Goal: Task Accomplishment & Management: Complete application form

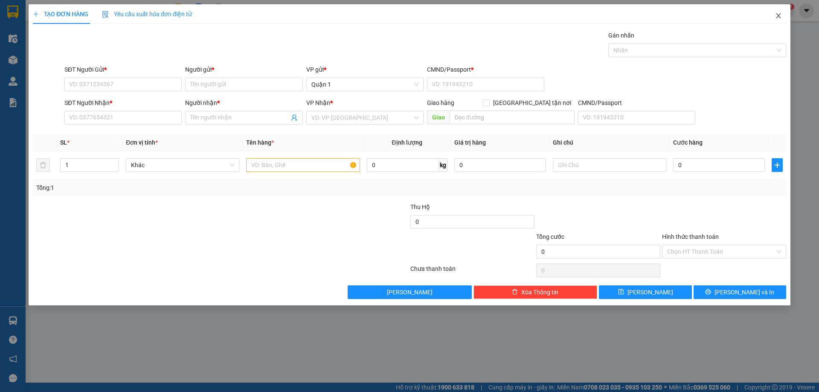
click at [780, 17] on icon "close" at bounding box center [779, 15] width 7 height 7
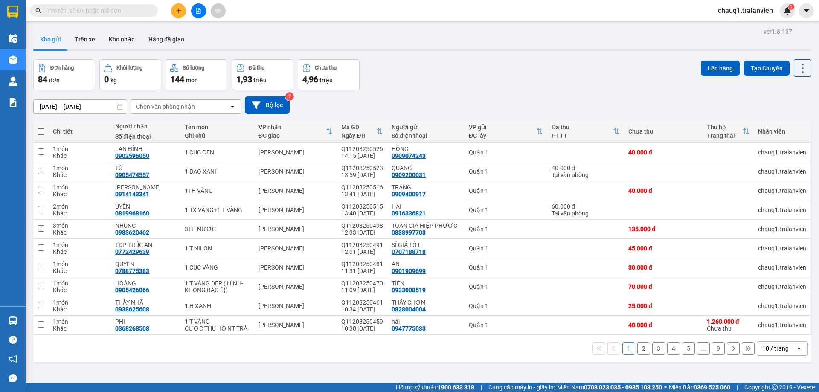
click at [124, 9] on input "text" at bounding box center [97, 10] width 101 height 9
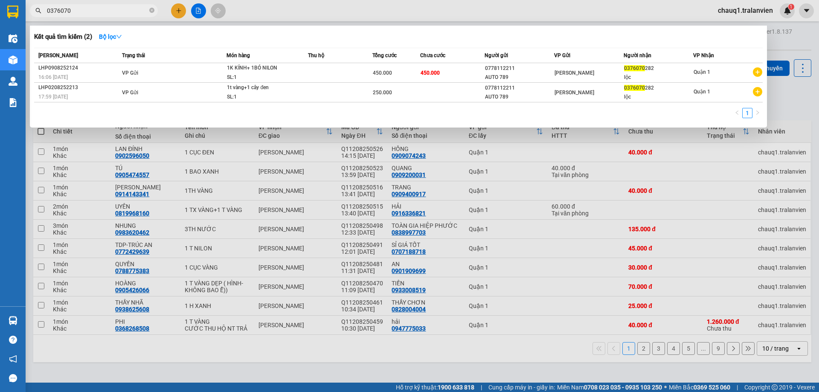
type input "0376070"
click at [181, 12] on div at bounding box center [409, 196] width 819 height 392
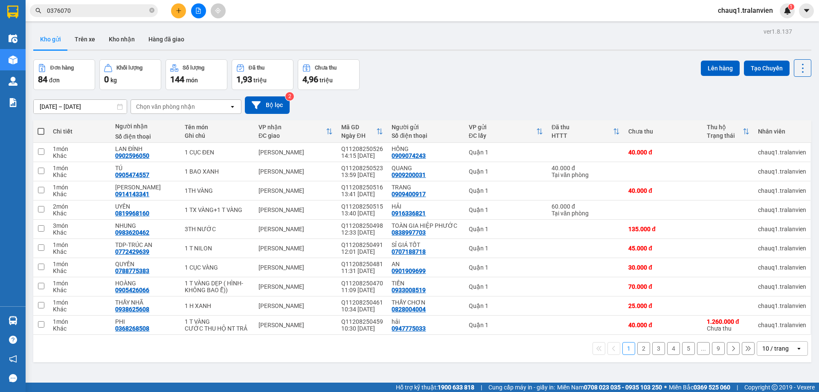
click at [176, 12] on icon "plus" at bounding box center [179, 11] width 6 height 6
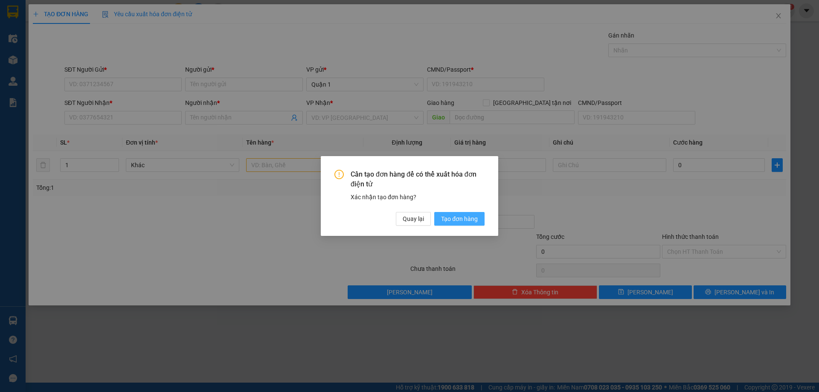
click at [451, 216] on span "Tạo đơn hàng" at bounding box center [459, 218] width 37 height 9
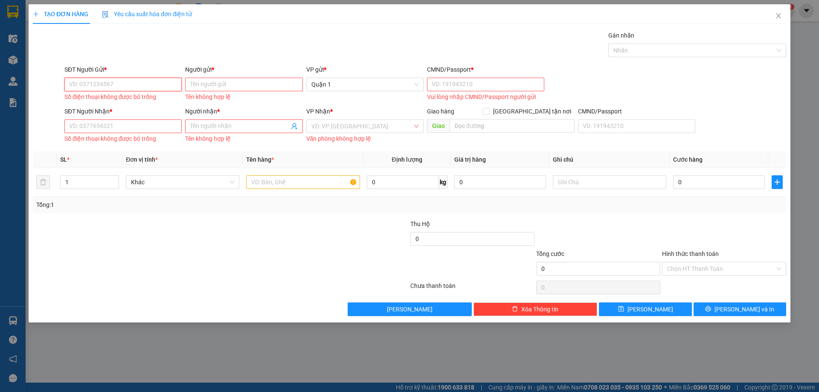
click at [132, 87] on input "SĐT Người Gửi *" at bounding box center [122, 85] width 117 height 14
click at [130, 135] on div "Số điện thoại không được bỏ trống" at bounding box center [122, 139] width 117 height 10
click at [138, 133] on input "SĐT Người Nhận *" at bounding box center [122, 127] width 117 height 14
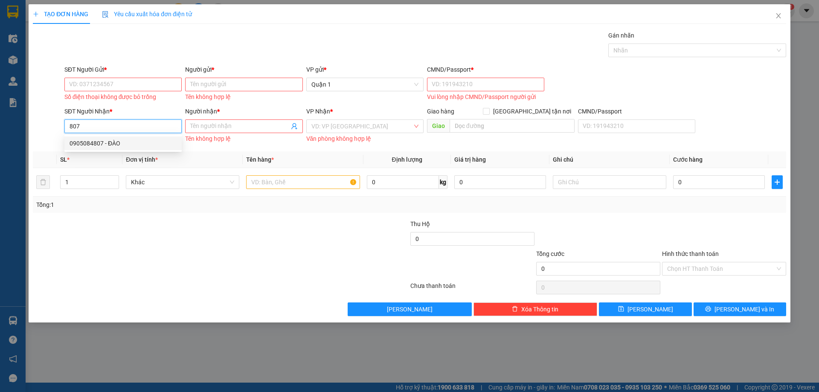
drag, startPoint x: 122, startPoint y: 144, endPoint x: 122, endPoint y: 114, distance: 29.5
click at [122, 142] on div "0905084807 - ĐÀO" at bounding box center [123, 143] width 107 height 9
type input "0905084807"
type input "ĐÀO"
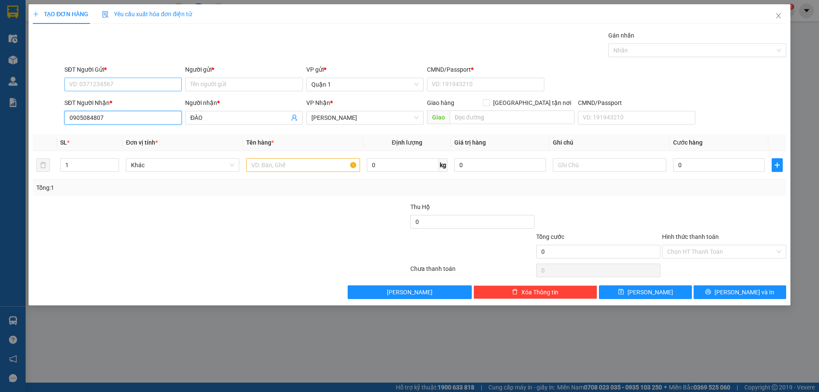
type input "0905084807"
click at [135, 80] on input "SĐT Người Gửi *" at bounding box center [122, 85] width 117 height 14
click at [117, 103] on div "0913452387 - TÙNG" at bounding box center [123, 101] width 107 height 9
type input "0913452387"
type input "TÙNG"
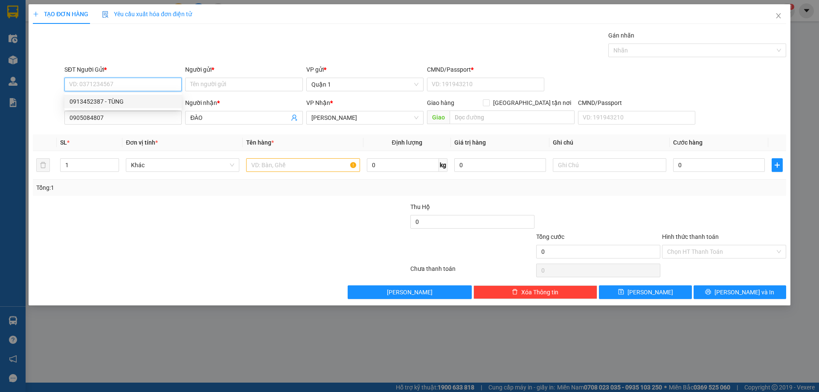
type input "220851978"
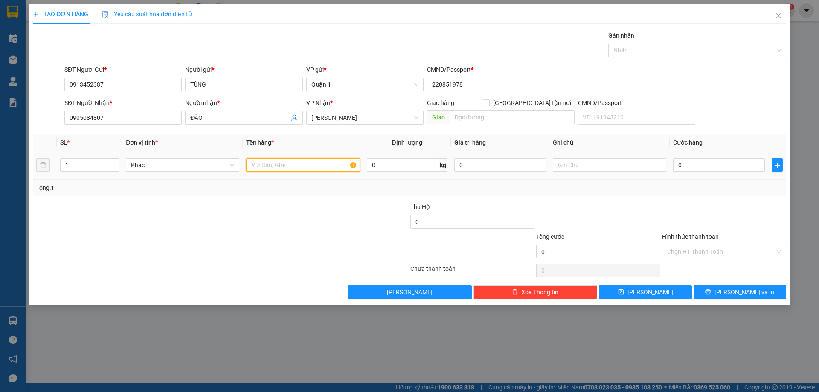
click at [307, 165] on input "text" at bounding box center [303, 165] width 114 height 14
type input "1th vàng"
click at [721, 170] on input "0" at bounding box center [720, 165] width 92 height 14
type input "4"
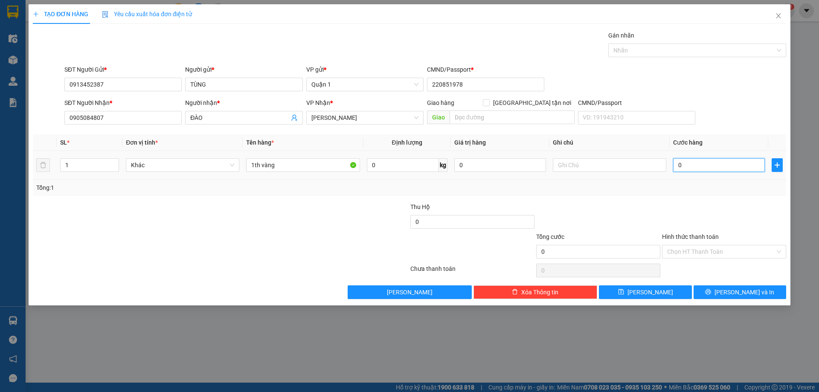
type input "4"
type input "40"
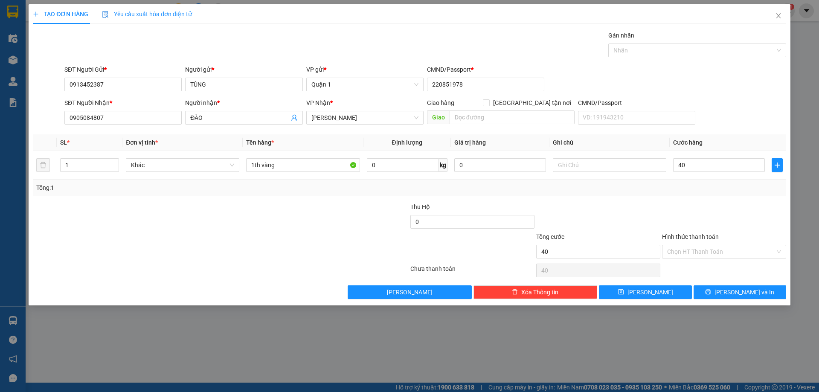
type input "40.000"
click at [698, 217] on div at bounding box center [725, 217] width 126 height 30
click at [712, 246] on input "Hình thức thanh toán" at bounding box center [722, 251] width 108 height 13
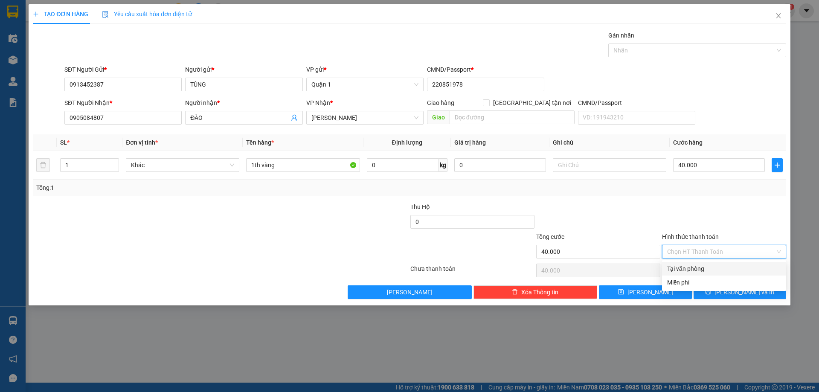
click at [709, 269] on div "Tại văn phòng" at bounding box center [725, 268] width 114 height 9
type input "0"
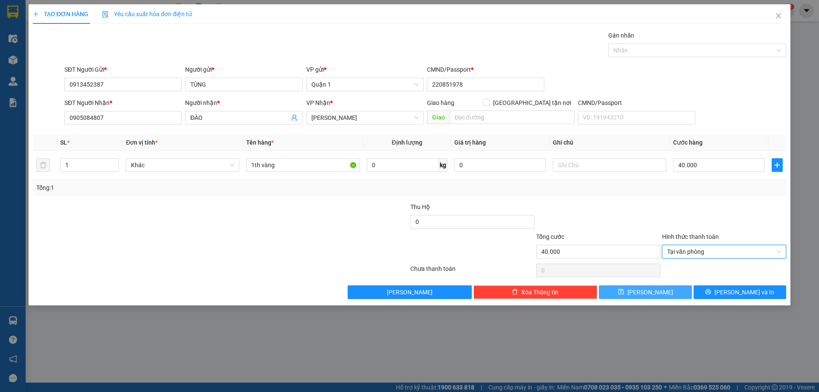
click at [649, 292] on span "[PERSON_NAME]" at bounding box center [651, 292] width 46 height 9
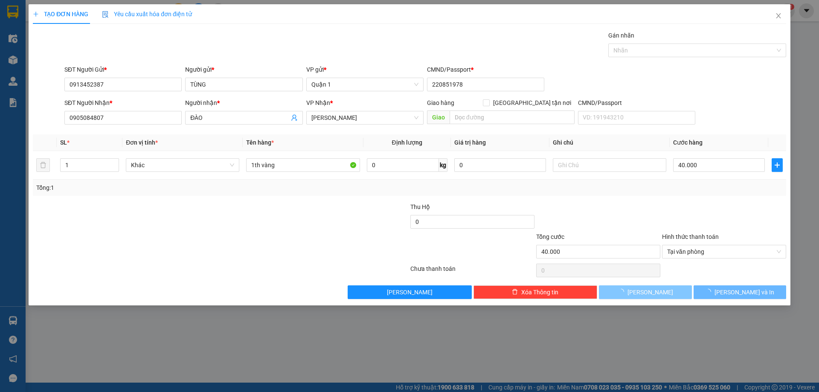
click at [649, 292] on span "[PERSON_NAME]" at bounding box center [651, 292] width 46 height 9
type input "0"
